Goal: Information Seeking & Learning: Learn about a topic

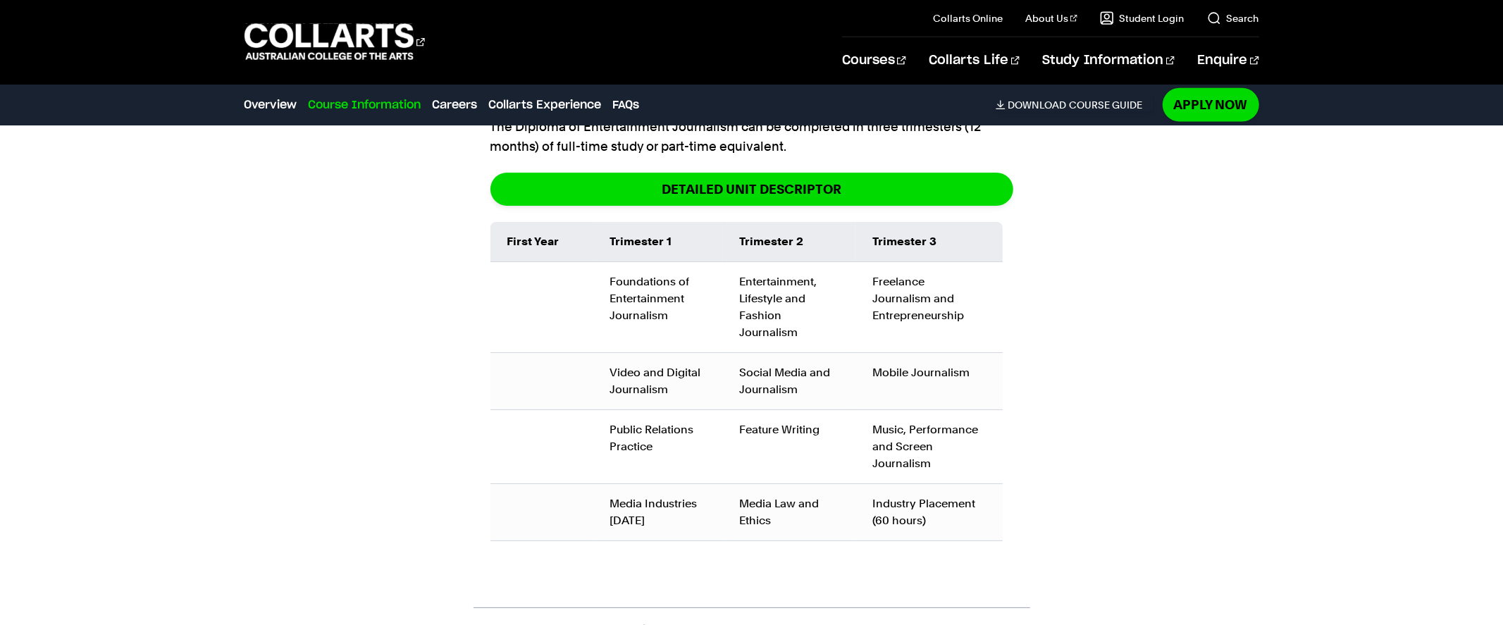
scroll to position [1565, 0]
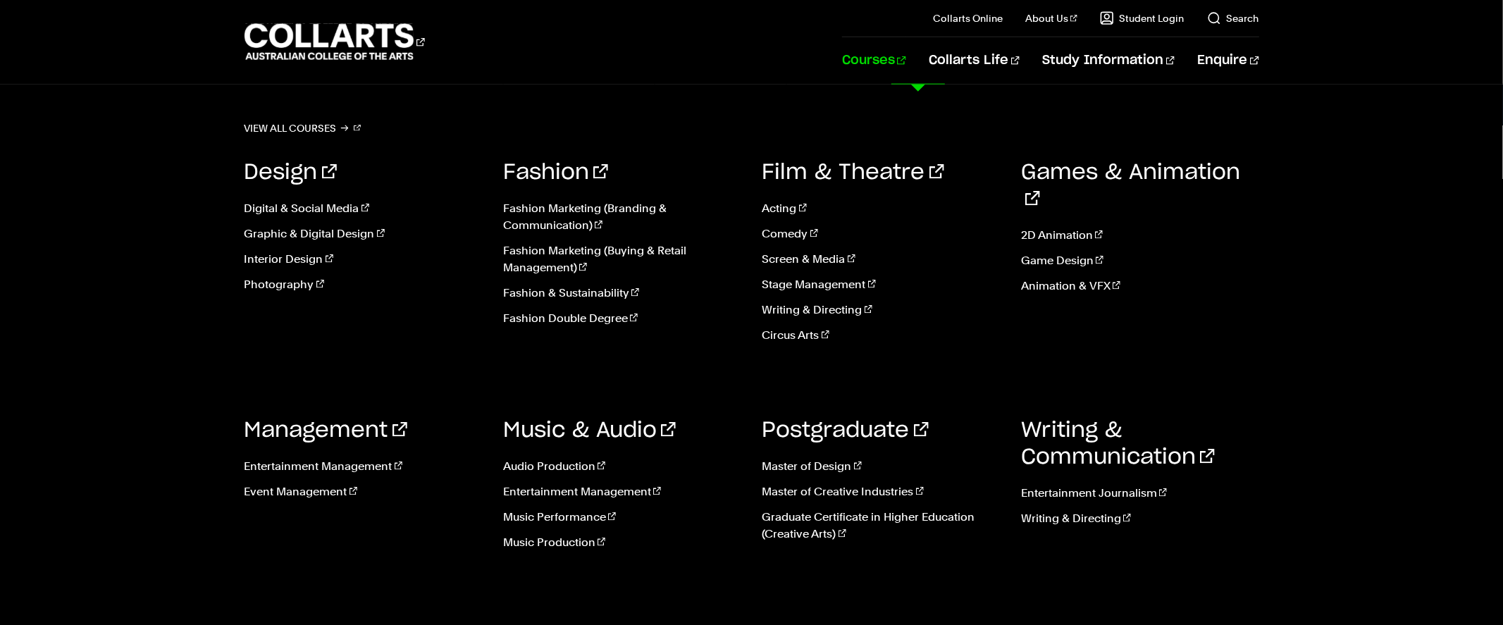
click at [906, 58] on link "Courses" at bounding box center [874, 60] width 64 height 47
click at [555, 515] on link "Music Performance" at bounding box center [622, 517] width 238 height 17
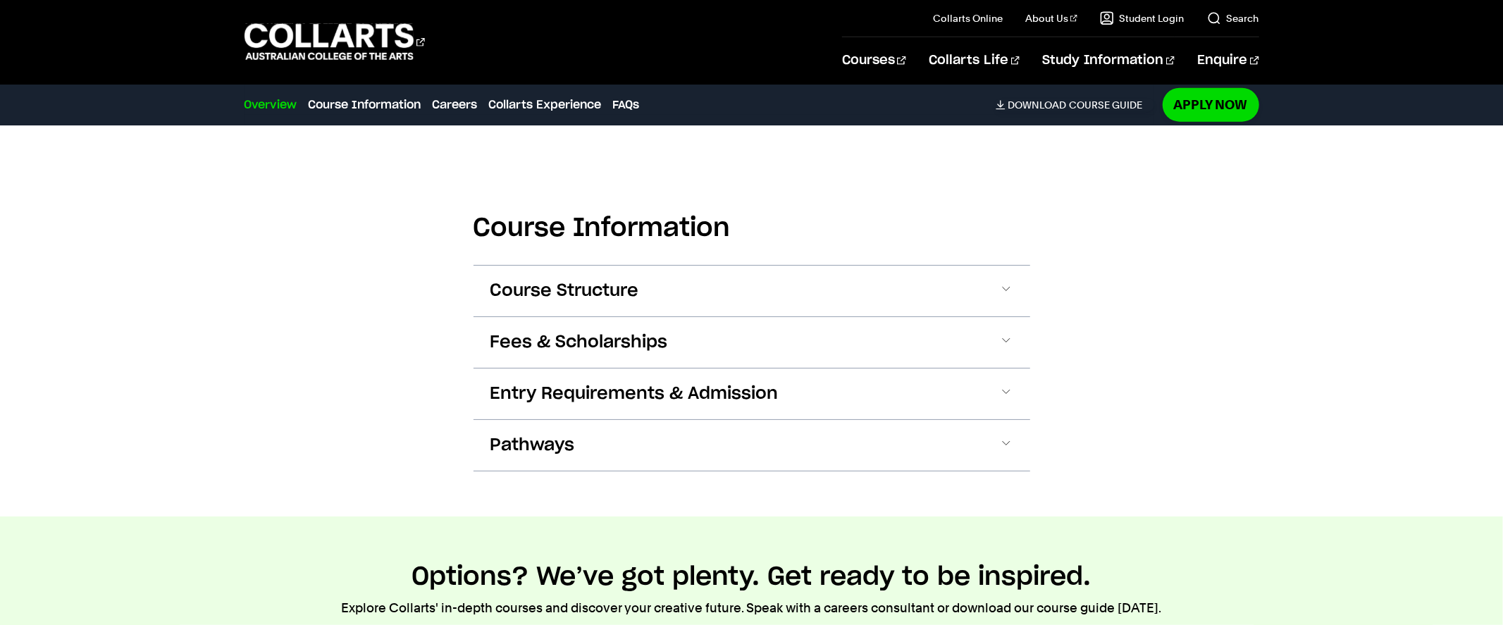
scroll to position [1260, 0]
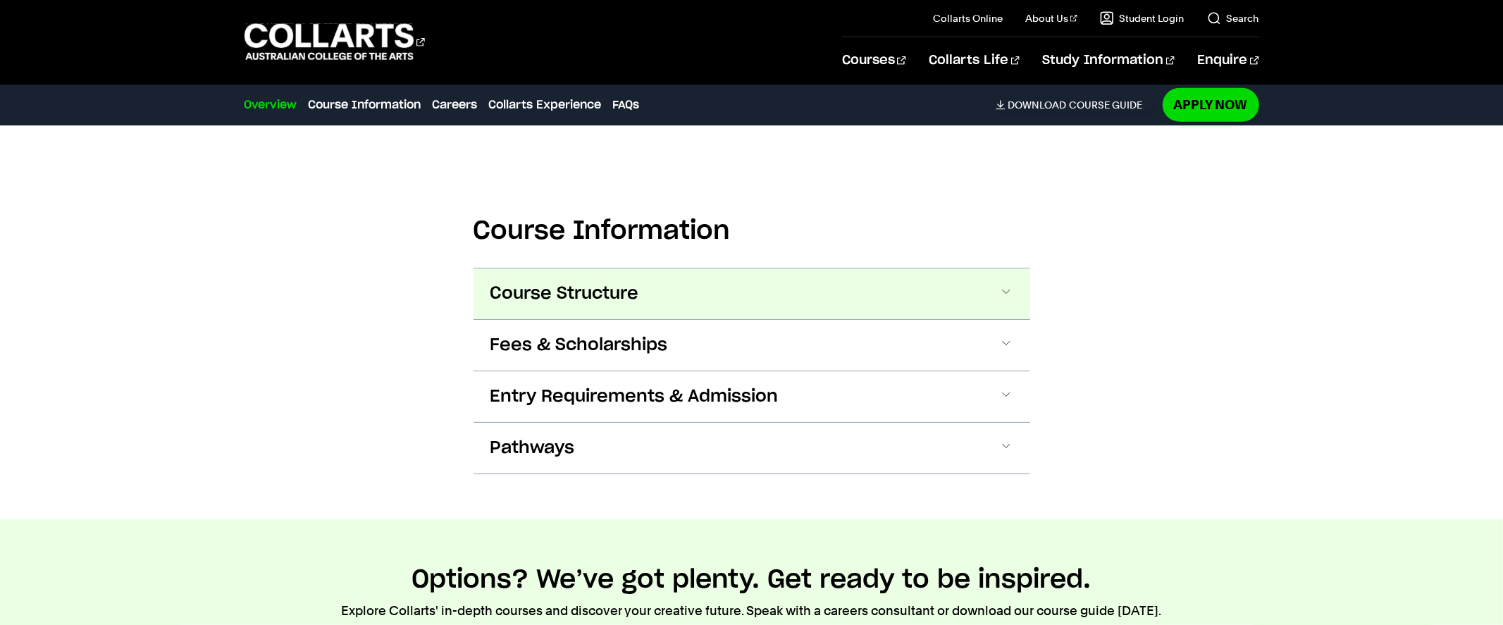
click at [0, 0] on span "Course Structure" at bounding box center [0, 0] width 0 height 0
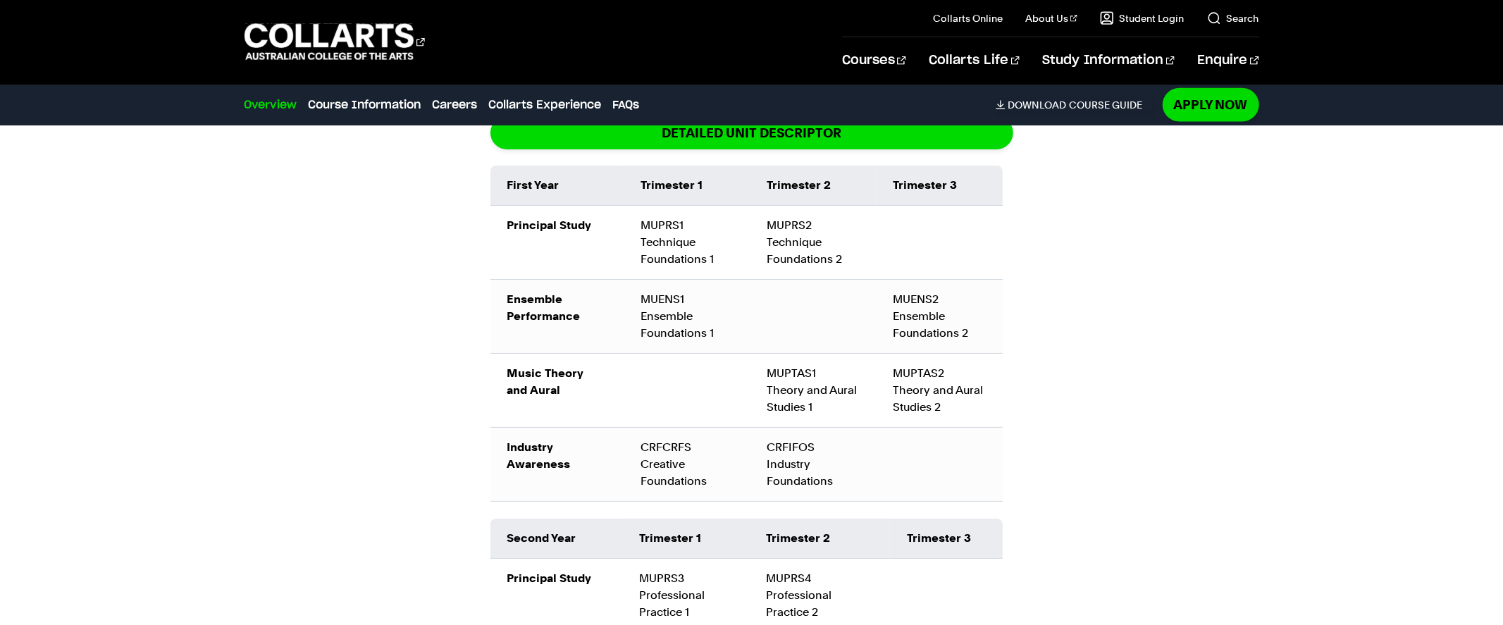
scroll to position [1526, 0]
